Goal: Transaction & Acquisition: Subscribe to service/newsletter

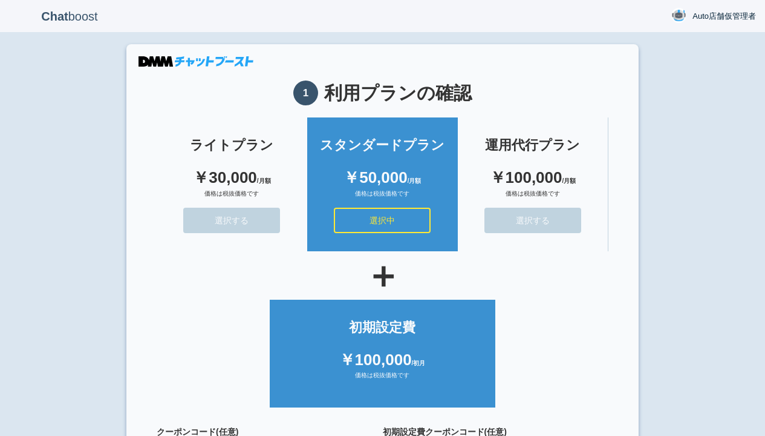
scroll to position [108, 0]
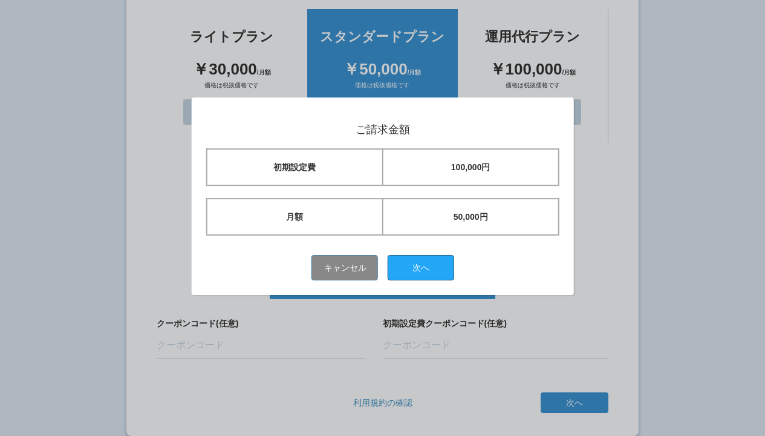
click at [425, 267] on button "次へ" at bounding box center [421, 267] width 67 height 25
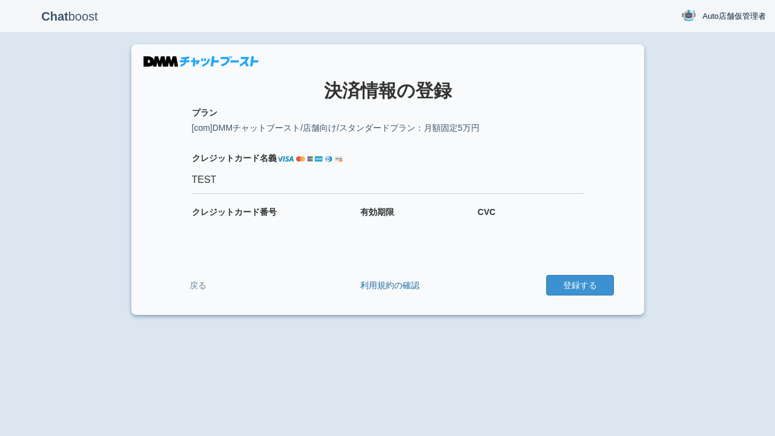
type input "TEST"
click at [579, 285] on button "登録する" at bounding box center [580, 285] width 68 height 21
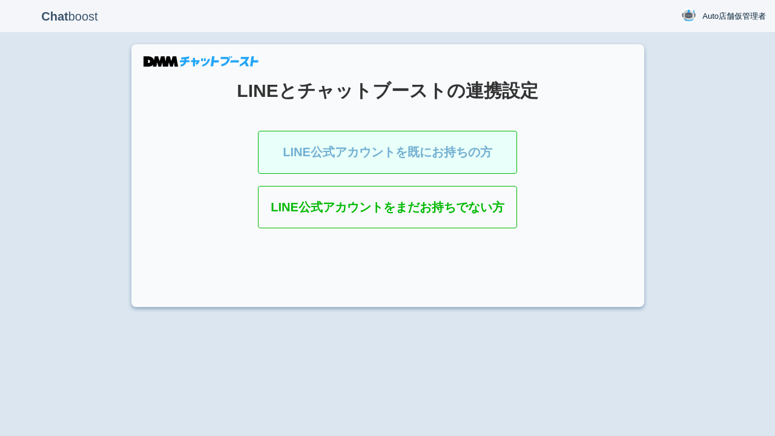
click at [353, 148] on link "LINE公式アカウントを既にお持ちの方" at bounding box center [387, 152] width 259 height 43
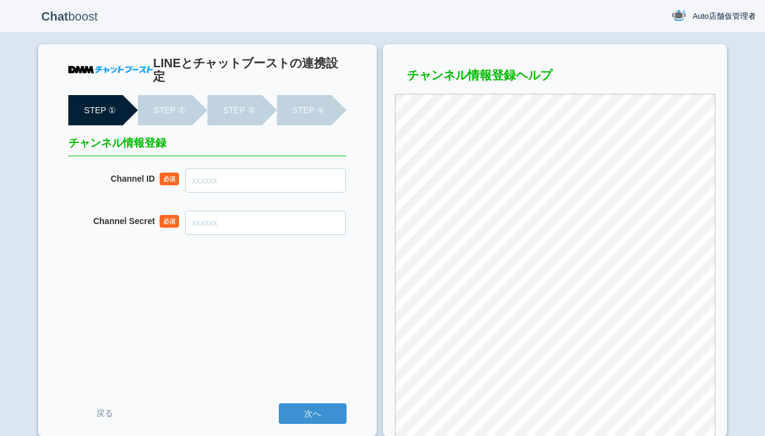
click at [228, 171] on input "Channel ID" at bounding box center [265, 180] width 161 height 24
paste input "2008265600"
type input "2008265600"
click at [236, 211] on input "Channel Secret" at bounding box center [265, 223] width 161 height 24
paste input "a75352fd10b8f55df827ea81159481f1"
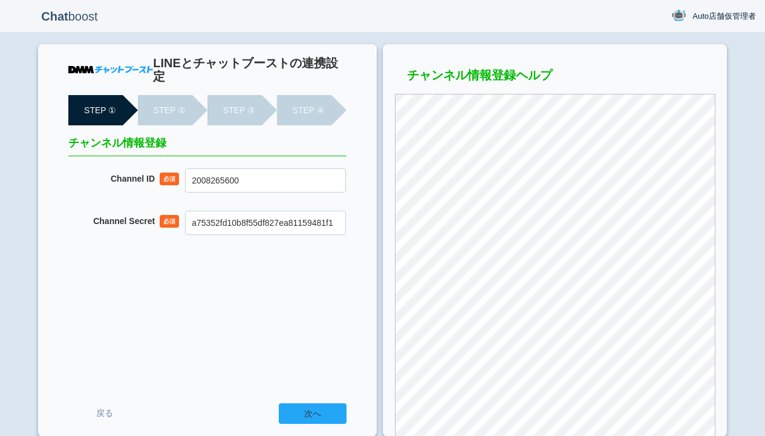
type input "a75352fd10b8f55df827ea81159481f1"
click at [309, 422] on input "次へ" at bounding box center [313, 413] width 68 height 21
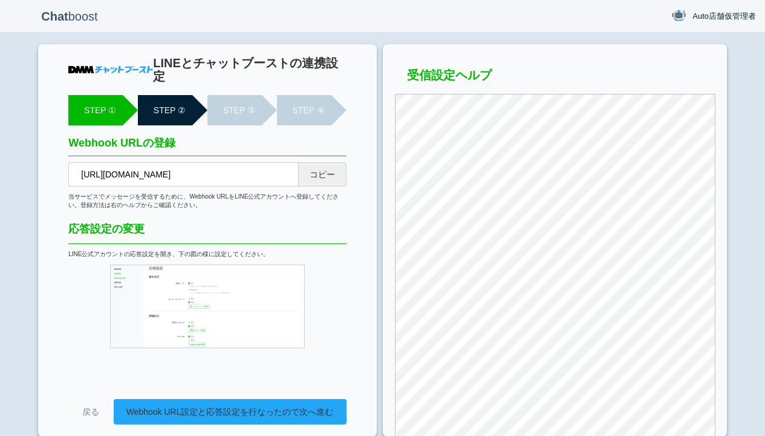
click at [282, 411] on link "Webhook URL設定と応答設定を行なったので次へ進む" at bounding box center [230, 411] width 233 height 25
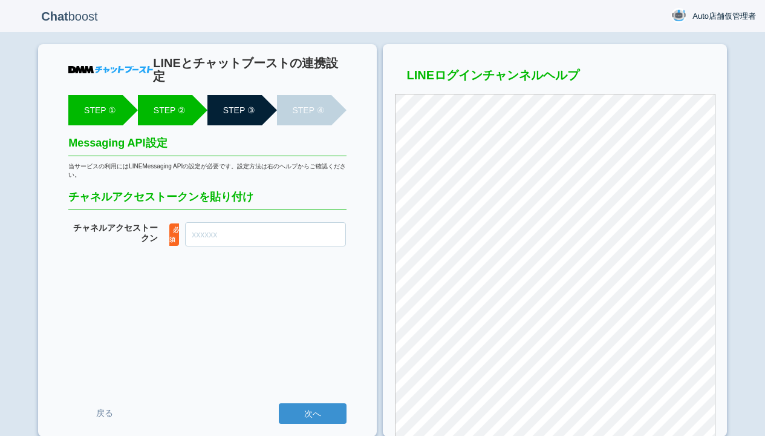
click at [231, 222] on input "チャネル アクセストークン" at bounding box center [265, 234] width 161 height 24
click at [266, 222] on input "チャネル アクセストークン" at bounding box center [265, 234] width 161 height 24
paste input "m3sYvxa+H/VP2oC6bADJN1Xlz0zm49MWKWo4GoP5jq5Y/tW4mpU75NtWF2HEbyx2siNtn1z8y3X9MMy…"
type input "m3sYvxa+H/VP2oC6bADJN1Xlz0zm49MWKWo4GoP5jq5Y/tW4mpU75NtWF2HEbyx2siNtn1z8y3X9MMy…"
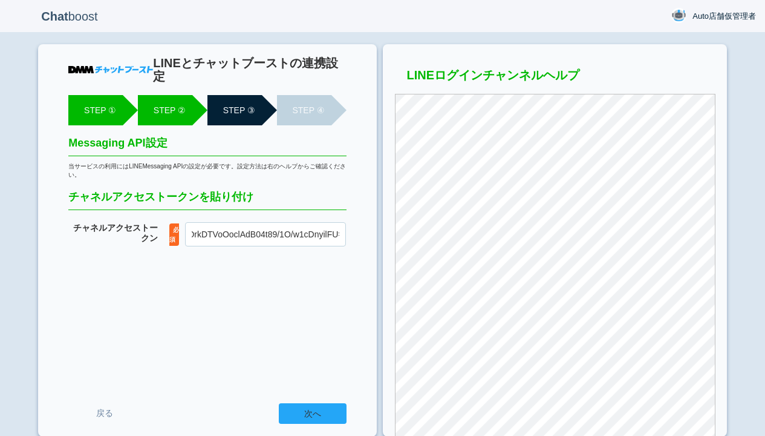
click at [329, 410] on input "次へ" at bounding box center [313, 413] width 68 height 21
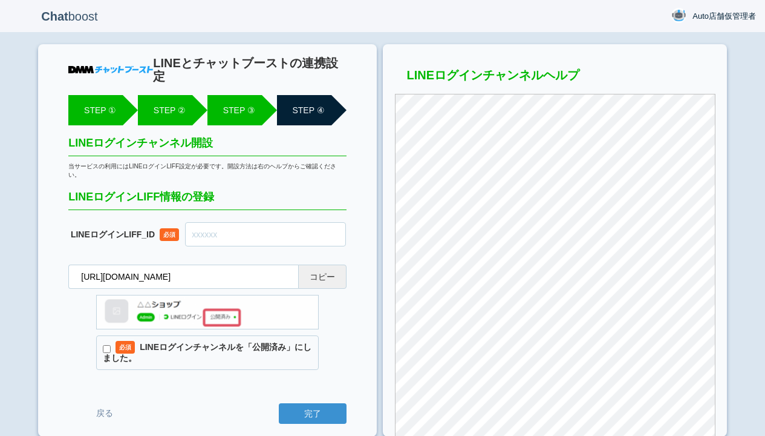
click at [264, 222] on input "text" at bounding box center [265, 234] width 161 height 24
click at [267, 336] on label "必須 LINEログインチャンネルを「公開済み」にしました。" at bounding box center [207, 352] width 222 height 34
click at [111, 345] on input "必須 LINEログインチャンネルを「公開済み」にしました。" at bounding box center [107, 349] width 8 height 8
checkbox input "true"
click at [297, 222] on input "text" at bounding box center [265, 234] width 161 height 24
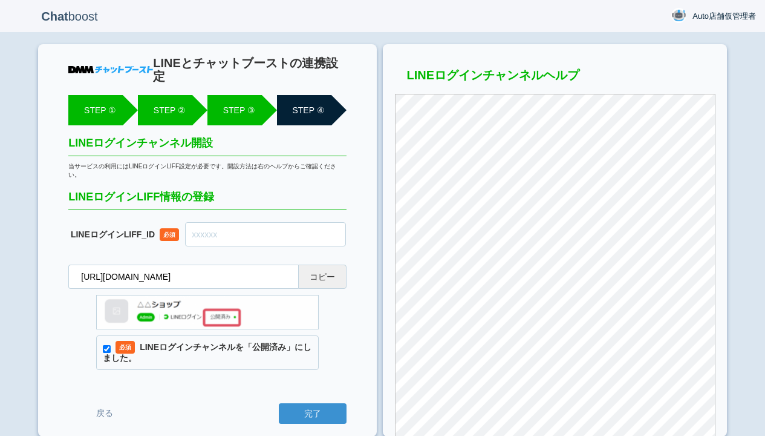
paste input "2008265602-5K4eYN4L"
type input "2008265602-5K4eYN4L"
click at [347, 411] on input "完了" at bounding box center [313, 413] width 68 height 21
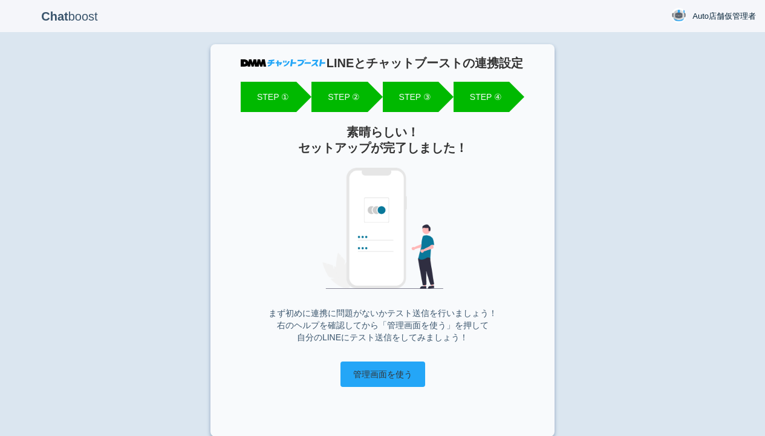
click at [370, 374] on input "管理画面を使う" at bounding box center [383, 373] width 85 height 25
